Goal: Task Accomplishment & Management: Manage account settings

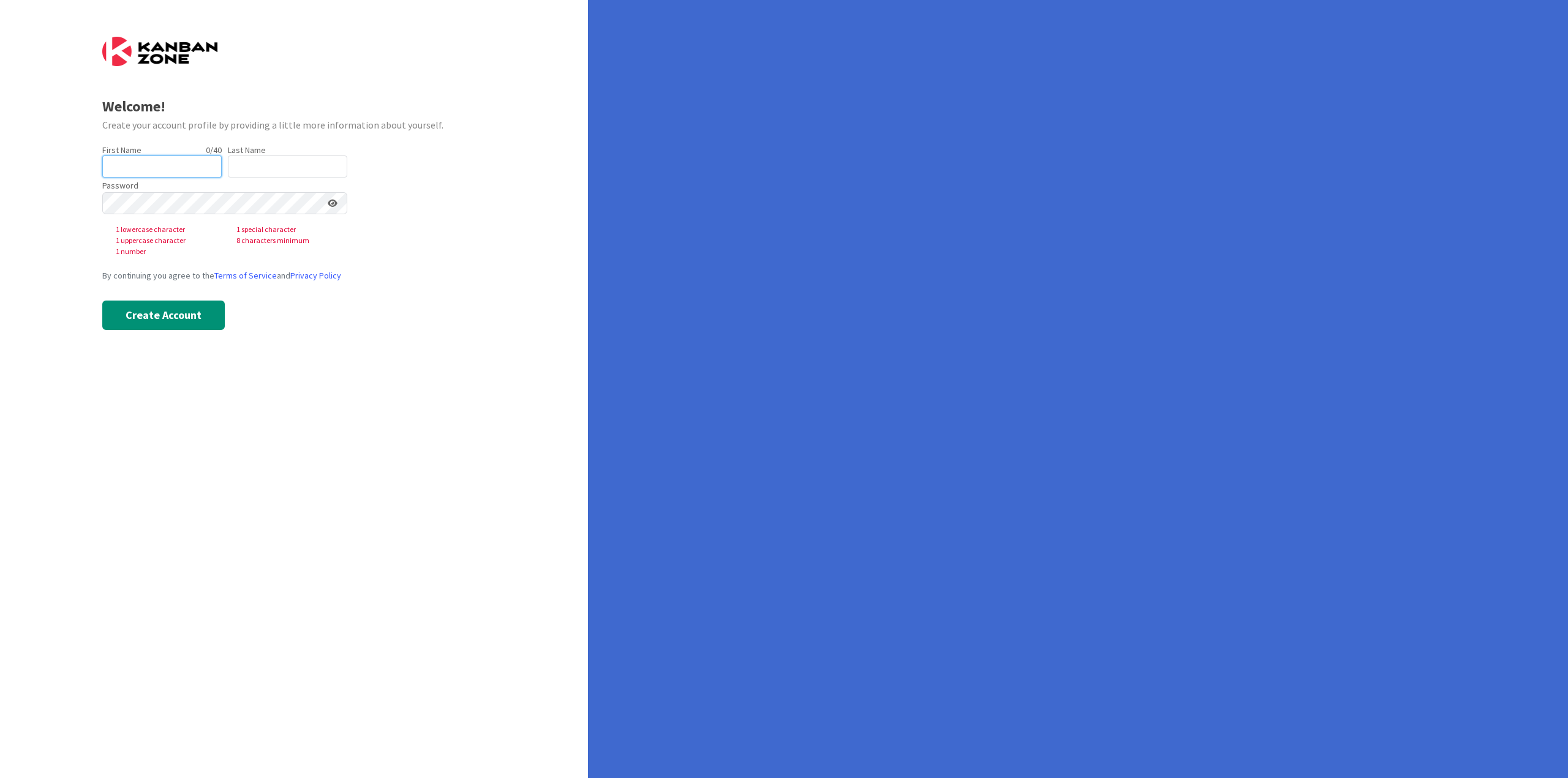
click at [180, 169] on input "text" at bounding box center [161, 166] width 119 height 22
type input "[PERSON_NAME]"
type input "GreenLine"
drag, startPoint x: 542, startPoint y: 244, endPoint x: 460, endPoint y: 220, distance: 85.4
click at [542, 244] on div "Welcome! Create your account profile by providing a little more information abo…" at bounding box center [294, 389] width 588 height 778
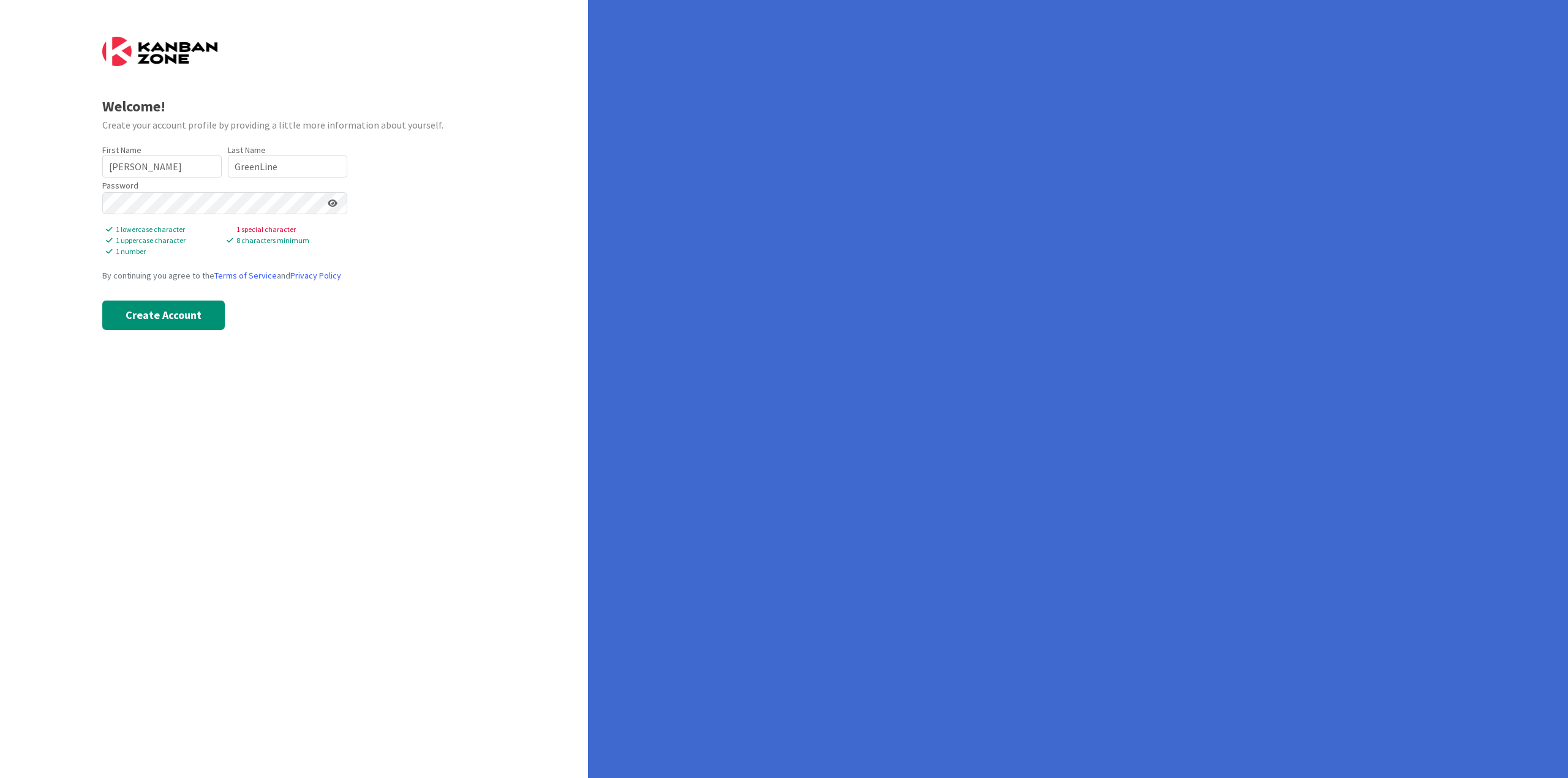
click at [335, 200] on icon at bounding box center [332, 203] width 9 height 8
click at [3, 181] on div "Welcome! Create your account profile by providing a little more information abo…" at bounding box center [294, 389] width 588 height 778
click at [171, 297] on button "Create Account" at bounding box center [163, 293] width 122 height 29
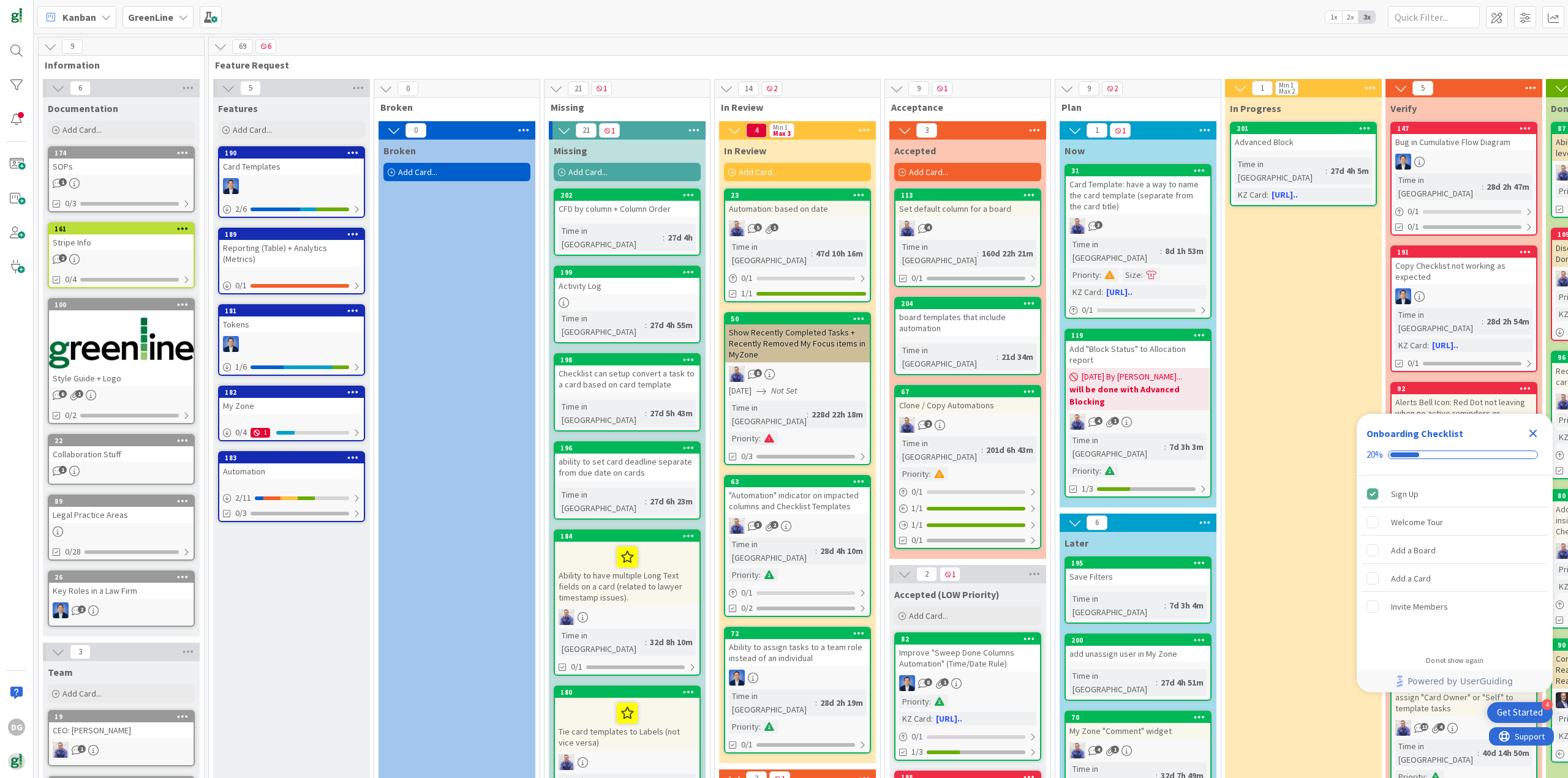
click at [22, 656] on div "DG" at bounding box center [17, 389] width 34 height 778
click at [22, 758] on img at bounding box center [16, 761] width 17 height 17
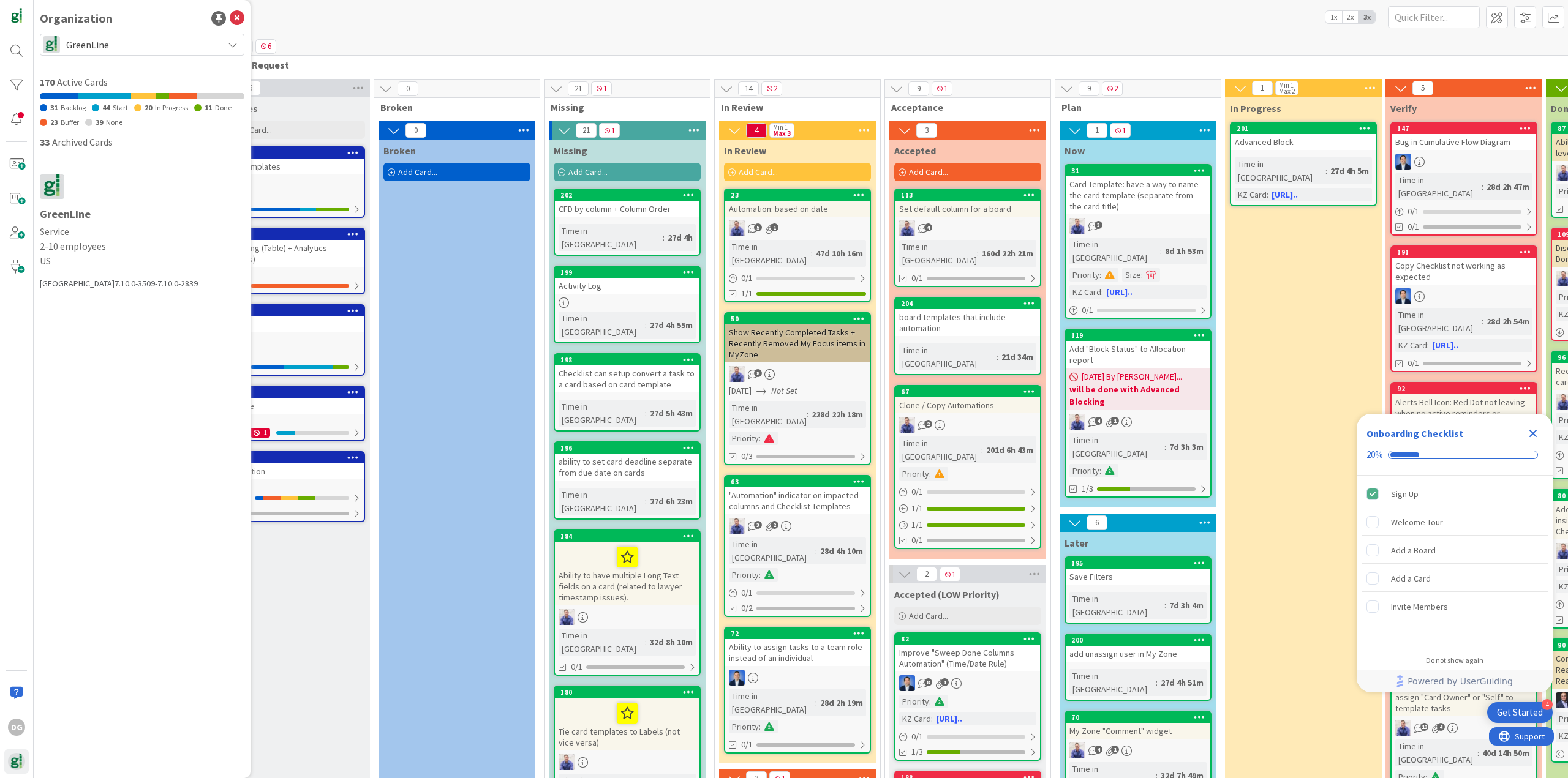
click at [166, 50] on span "GreenLine" at bounding box center [141, 44] width 150 height 17
click at [119, 445] on div "Organization GreenLine GreenLine Start Your Own Organization to create your own…" at bounding box center [142, 389] width 217 height 778
click at [21, 761] on img at bounding box center [16, 761] width 17 height 17
click at [123, 36] on span "GreenLine" at bounding box center [141, 44] width 150 height 17
click at [129, 418] on div "Organization GreenLine GreenLine Start Your Own Organization to create your own…" at bounding box center [142, 389] width 217 height 778
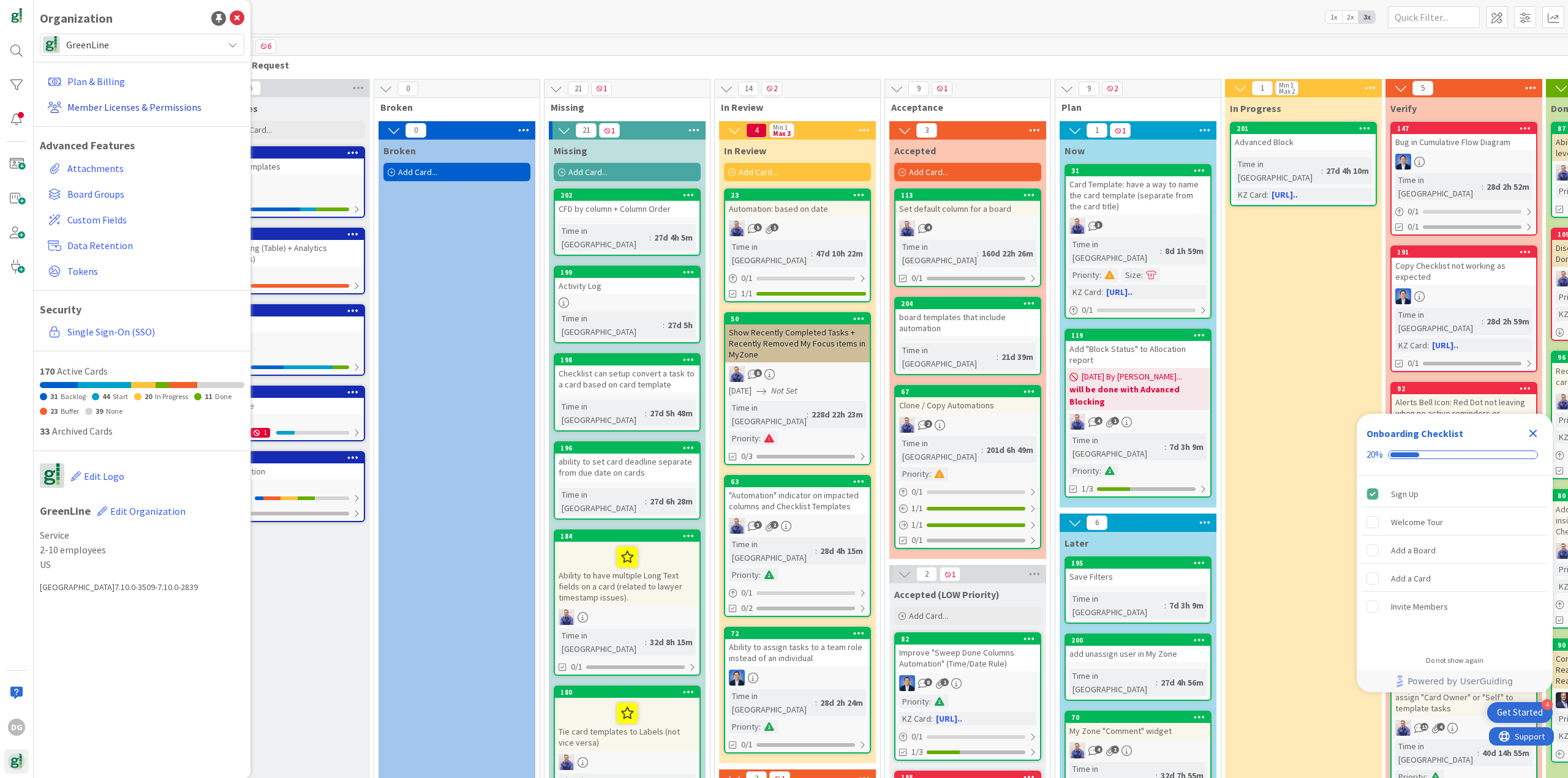
click at [128, 108] on link "Member Licenses & Permissions" at bounding box center [144, 106] width 202 height 22
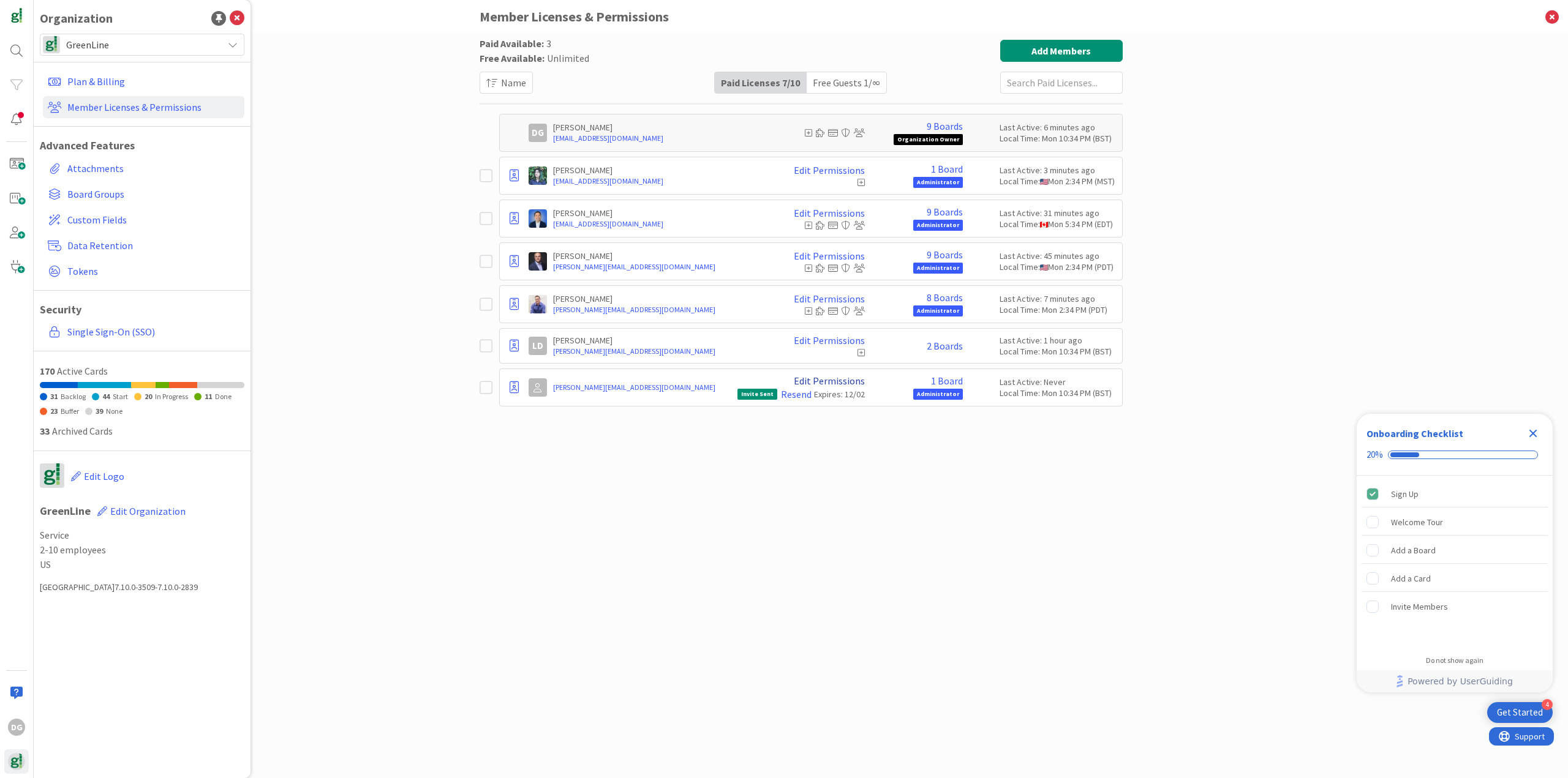
click at [838, 379] on link "Edit Permissions" at bounding box center [829, 381] width 71 height 11
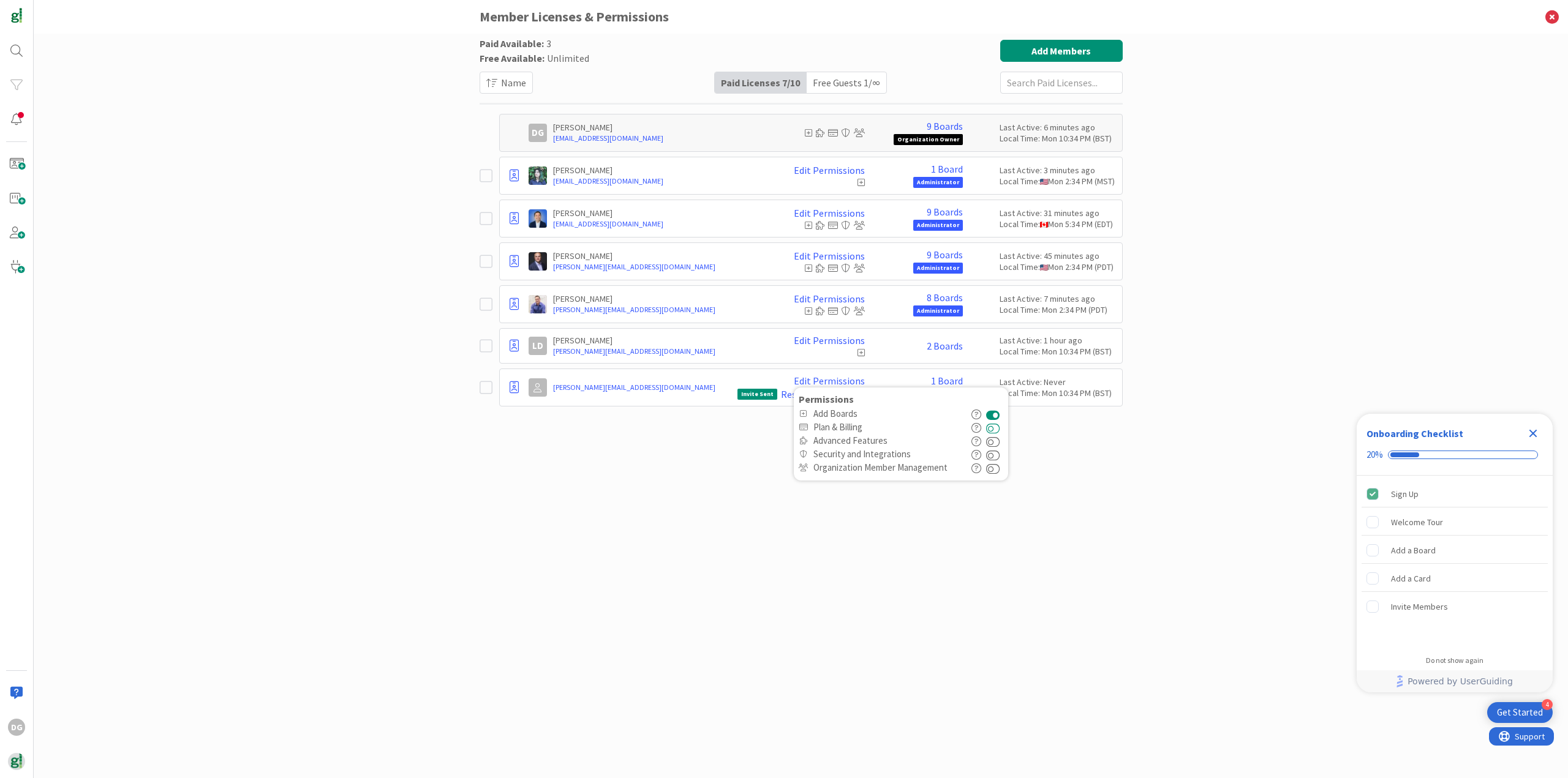
click at [994, 430] on button at bounding box center [992, 427] width 14 height 13
click at [994, 441] on button at bounding box center [992, 440] width 14 height 13
click at [995, 451] on button at bounding box center [992, 454] width 14 height 13
click at [996, 466] on button at bounding box center [992, 467] width 14 height 13
click at [1071, 469] on div "Paid Available: 3 Free Available: Unlimited Name Paid Licenses 7 / 10 Free Gues…" at bounding box center [801, 393] width 643 height 708
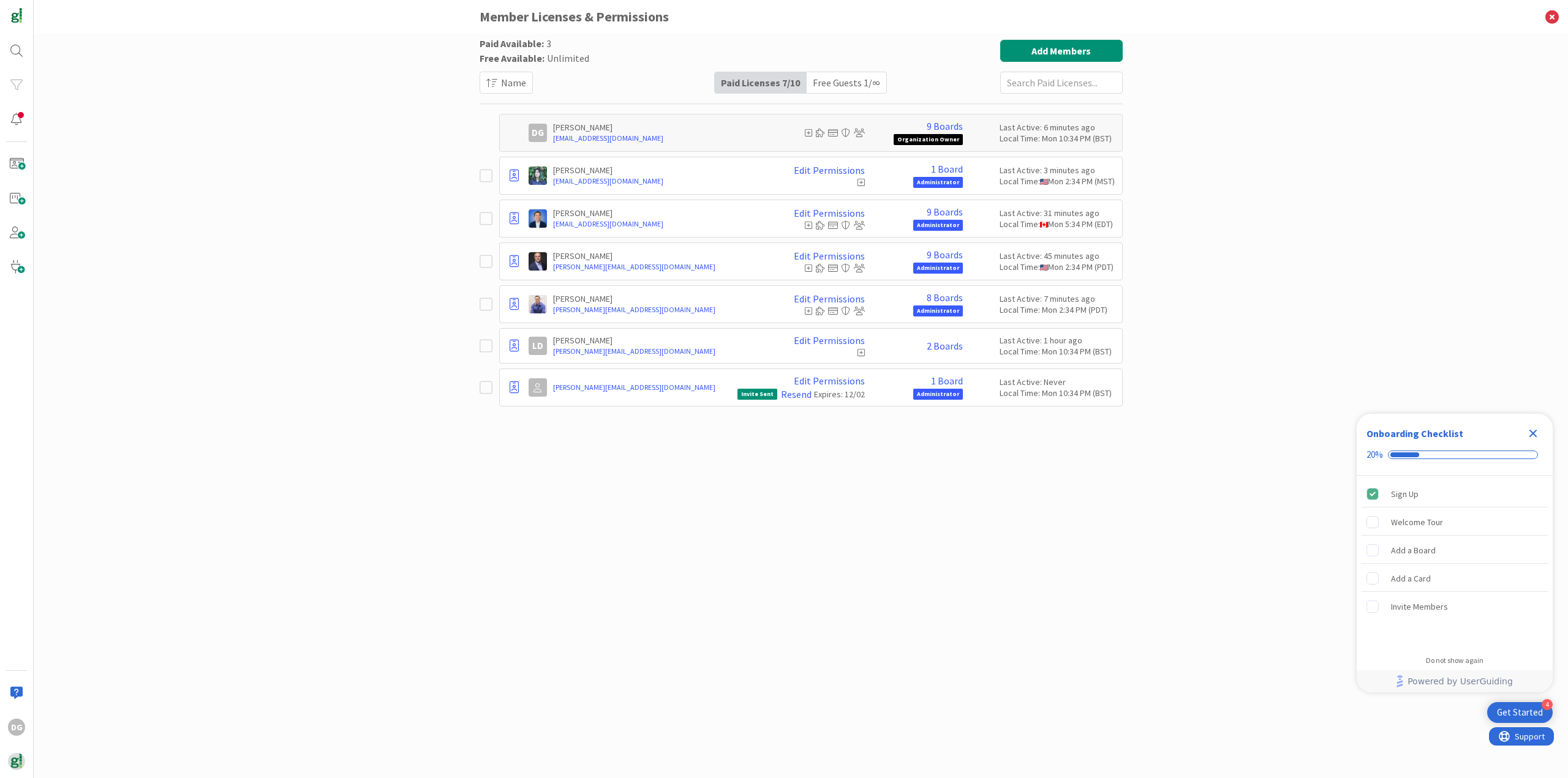
click at [218, 51] on div "Paid Available: 3 Free Available: Unlimited Name Paid Licenses 7 / 10 Free Gues…" at bounding box center [801, 405] width 1534 height 744
click at [194, 52] on div "Paid Available: 3 Free Available: Unlimited Name Paid Licenses 7 / 10 Free Gues…" at bounding box center [801, 405] width 1534 height 744
